Goal: Transaction & Acquisition: Purchase product/service

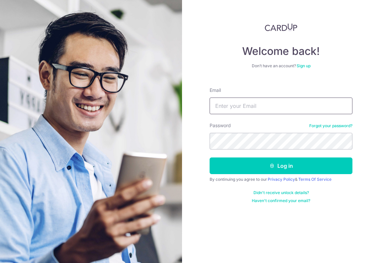
click at [243, 100] on input "Email" at bounding box center [281, 105] width 143 height 17
click at [257, 107] on input "huangying90@gmail.com" at bounding box center [281, 105] width 143 height 17
type input "[EMAIL_ADDRESS][DOMAIN_NAME]"
click at [210, 157] on button "Log in" at bounding box center [281, 165] width 143 height 17
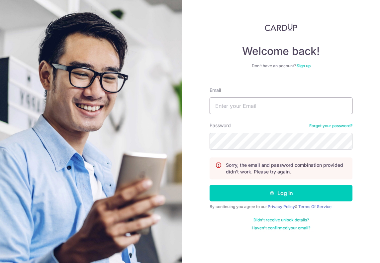
drag, startPoint x: 0, startPoint y: 0, endPoint x: 257, endPoint y: 107, distance: 278.1
click at [257, 107] on input "Email" at bounding box center [281, 105] width 143 height 17
click at [256, 106] on input "huangying90@gmail.com" at bounding box center [281, 105] width 143 height 17
type input "huangying90@hotmail.com"
click at [210, 184] on button "Log in" at bounding box center [281, 192] width 143 height 17
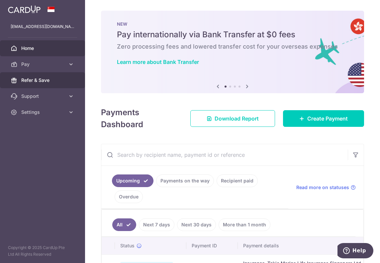
click at [70, 82] on link "Refer & Save" at bounding box center [42, 80] width 85 height 16
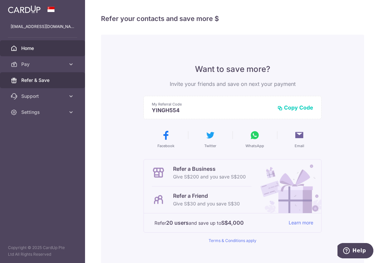
click at [29, 50] on span "Home" at bounding box center [43, 48] width 44 height 7
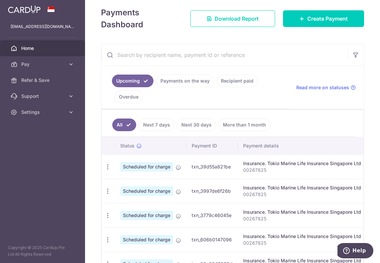
scroll to position [66, 0]
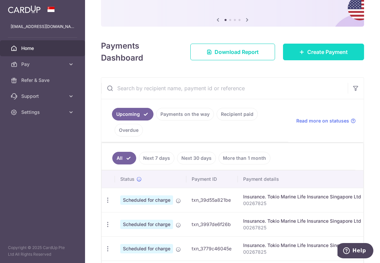
click at [328, 56] on link "Create Payment" at bounding box center [323, 52] width 81 height 17
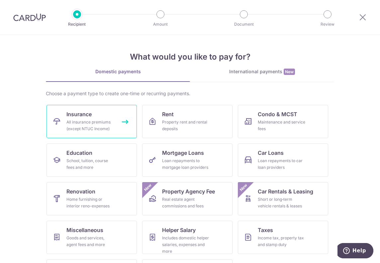
click at [74, 120] on div "All insurance premiums (except NTUC Income)" at bounding box center [90, 125] width 48 height 13
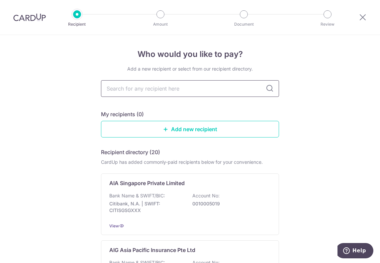
click at [193, 92] on input "text" at bounding box center [190, 88] width 178 height 17
type input "PRUDENTIAL"
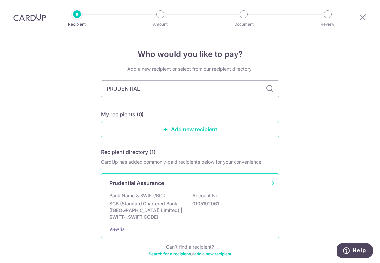
click at [211, 203] on p "0105192961" at bounding box center [229, 203] width 74 height 7
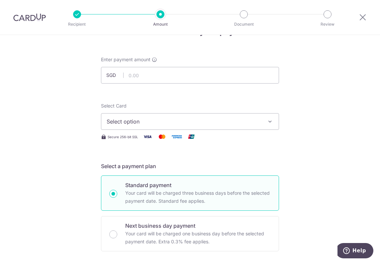
scroll to position [33, 0]
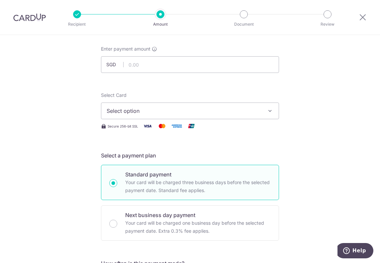
click at [162, 112] on span "Select option" at bounding box center [184, 111] width 155 height 8
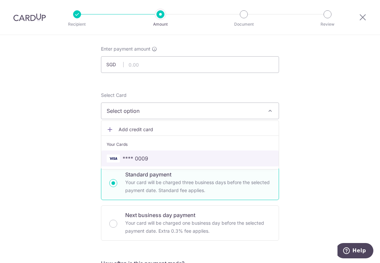
click at [156, 155] on span "**** 0009" at bounding box center [190, 158] width 167 height 8
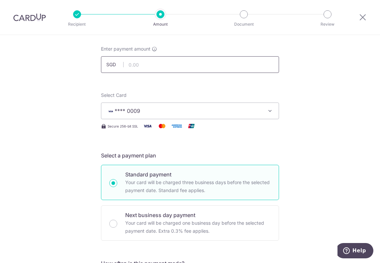
click at [158, 67] on input "text" at bounding box center [190, 64] width 178 height 17
type input "228.15"
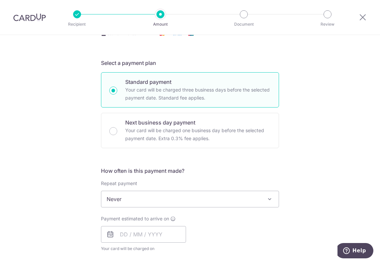
scroll to position [133, 0]
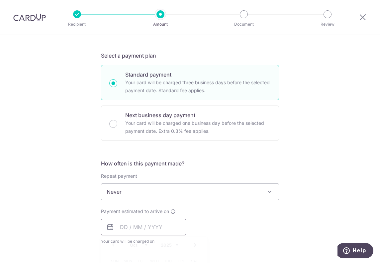
click at [125, 230] on input "text" at bounding box center [143, 226] width 85 height 17
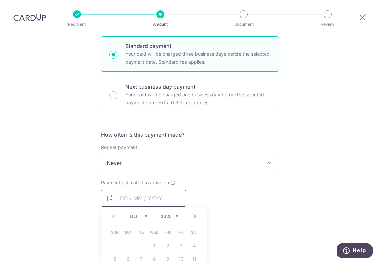
scroll to position [199, 0]
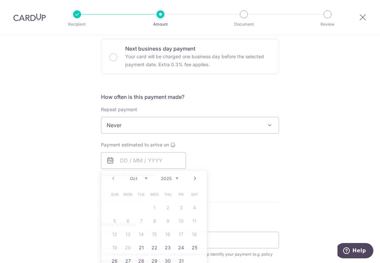
click at [285, 193] on div "Tell us more about your payment Enter payment amount SGD 228.15 228.15 Select C…" at bounding box center [190, 135] width 380 height 601
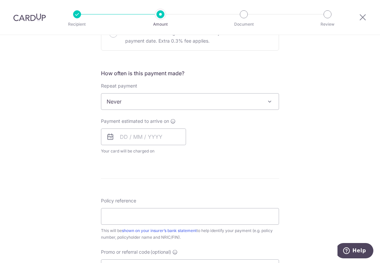
scroll to position [233, 0]
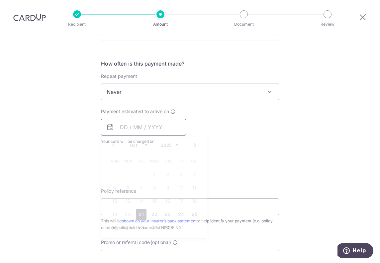
click at [142, 132] on input "text" at bounding box center [143, 127] width 85 height 17
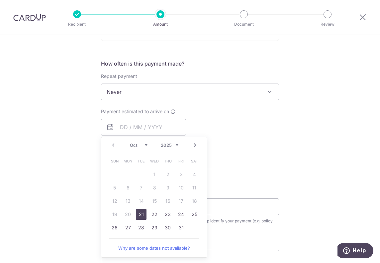
click at [141, 214] on link "21" at bounding box center [141, 214] width 11 height 11
type input "21/10/2025"
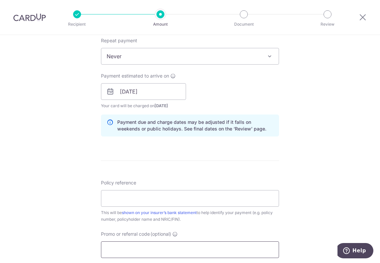
scroll to position [332, 0]
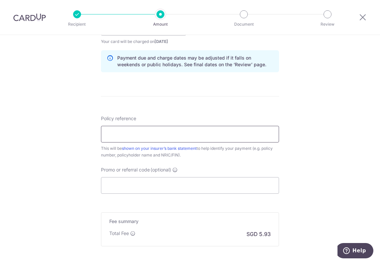
click at [154, 134] on input "Policy reference" at bounding box center [190, 134] width 178 height 17
type input "58362352"
click at [145, 187] on input "Promo or referral code (optional)" at bounding box center [190, 185] width 178 height 17
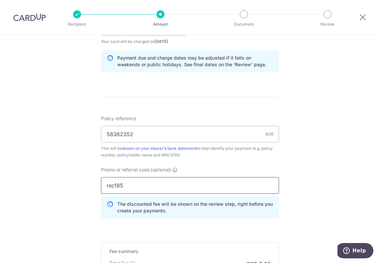
type input "rec185"
drag, startPoint x: 298, startPoint y: 179, endPoint x: 293, endPoint y: 179, distance: 5.3
click at [298, 179] on div "Tell us more about your payment Enter payment amount SGD 228.15 228.15 Select C…" at bounding box center [190, 31] width 380 height 659
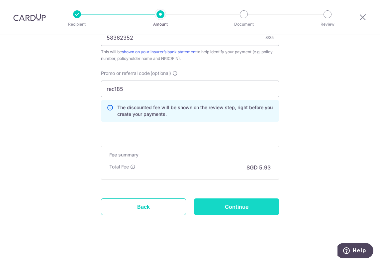
click at [254, 203] on input "Continue" at bounding box center [236, 206] width 85 height 17
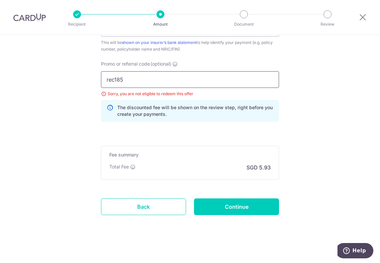
drag, startPoint x: 171, startPoint y: 80, endPoint x: -101, endPoint y: 61, distance: 271.9
click at [0, 61] on html "Recipient Amount Document Review Tell us more about your payment Enter payment …" at bounding box center [190, 131] width 380 height 263
click at [225, 109] on p "The discounted fee will be shown on the review step, right before you create yo…" at bounding box center [195, 110] width 156 height 13
drag, startPoint x: 127, startPoint y: 82, endPoint x: 53, endPoint y: 75, distance: 74.1
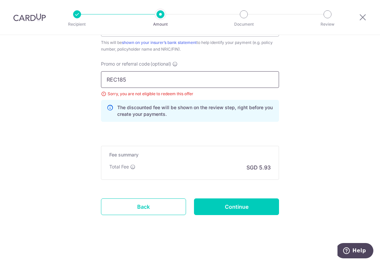
type input "v"
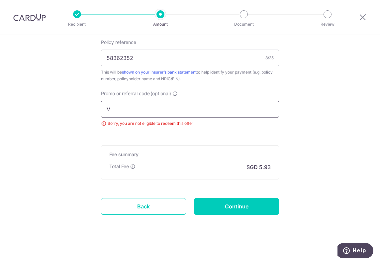
scroll to position [438, 0]
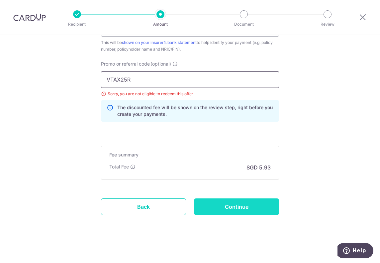
type input "VTAX25R"
click at [226, 206] on input "Continue" at bounding box center [236, 206] width 85 height 17
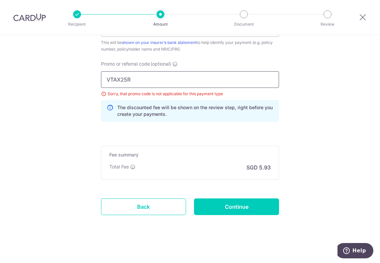
drag, startPoint x: 179, startPoint y: 76, endPoint x: -1, endPoint y: 81, distance: 180.2
click at [0, 81] on html "Recipient Amount Document Review Tell us more about your payment Enter payment …" at bounding box center [190, 131] width 380 height 263
click at [233, 204] on input "Continue" at bounding box center [236, 206] width 85 height 17
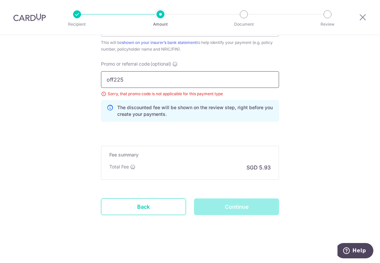
drag, startPoint x: 150, startPoint y: 77, endPoint x: 14, endPoint y: 61, distance: 137.2
type input "O"
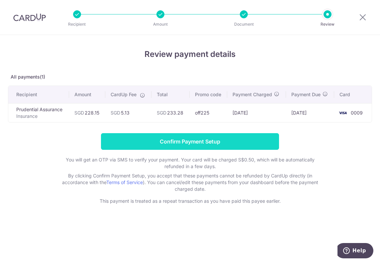
click at [179, 141] on input "Confirm Payment Setup" at bounding box center [190, 141] width 178 height 17
